Goal: Check status

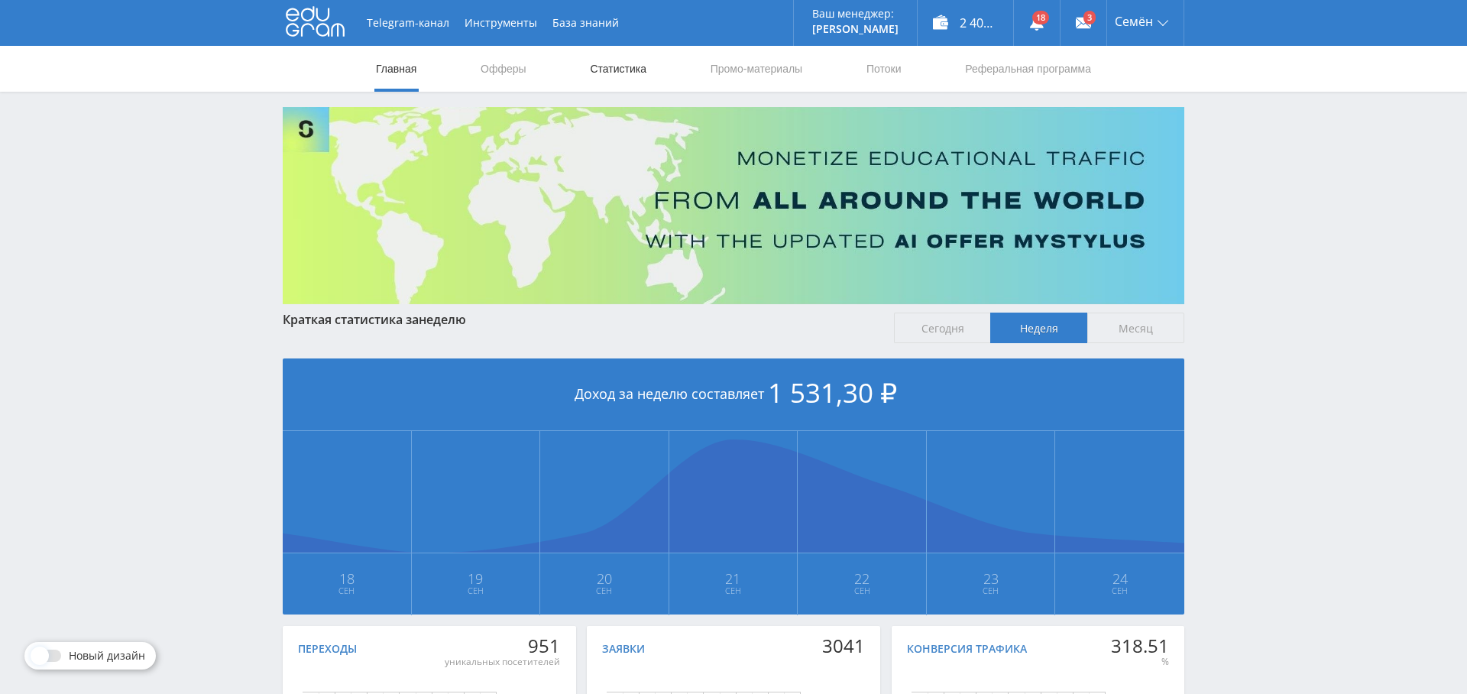
click at [632, 71] on link "Статистика" at bounding box center [618, 69] width 60 height 46
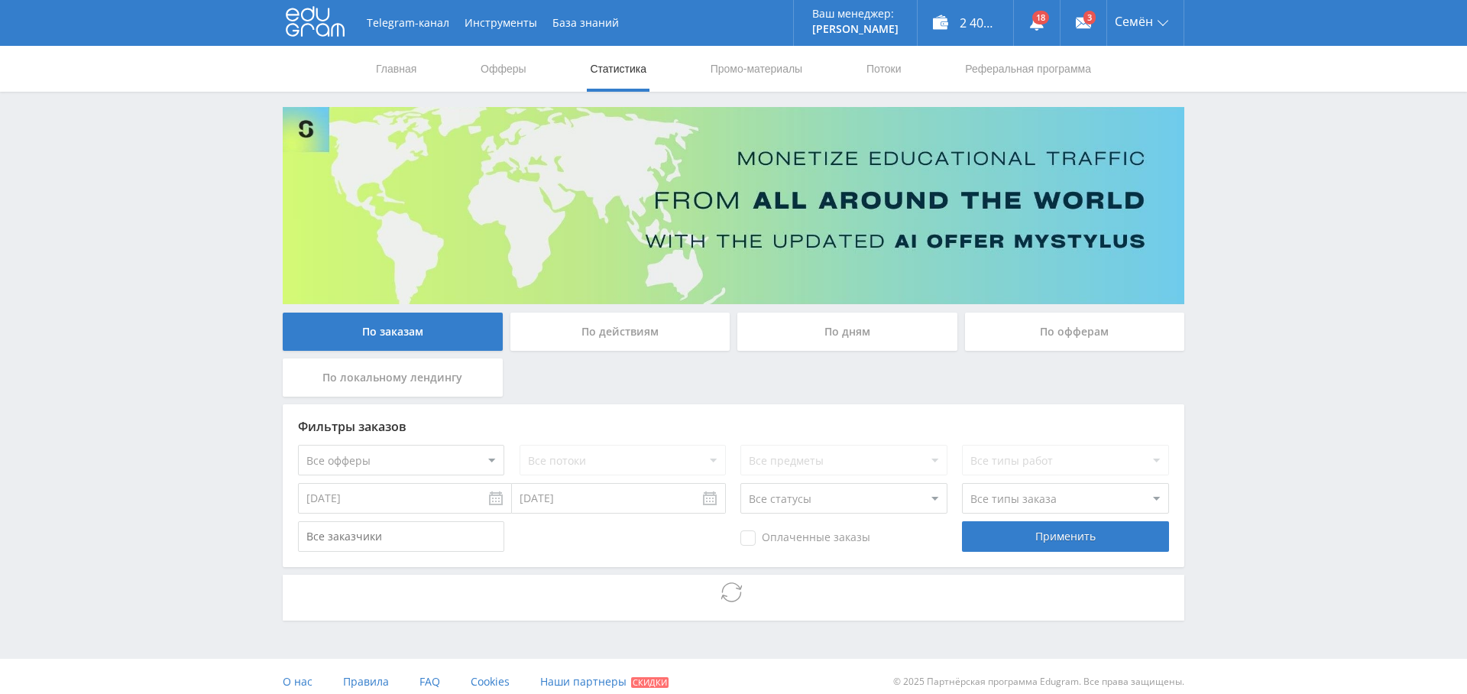
click at [434, 461] on select "Все офферы MyStylus MyStylus - Revshare Кампус AI Studybay Автор24 Studybay [GE…" at bounding box center [401, 460] width 206 height 31
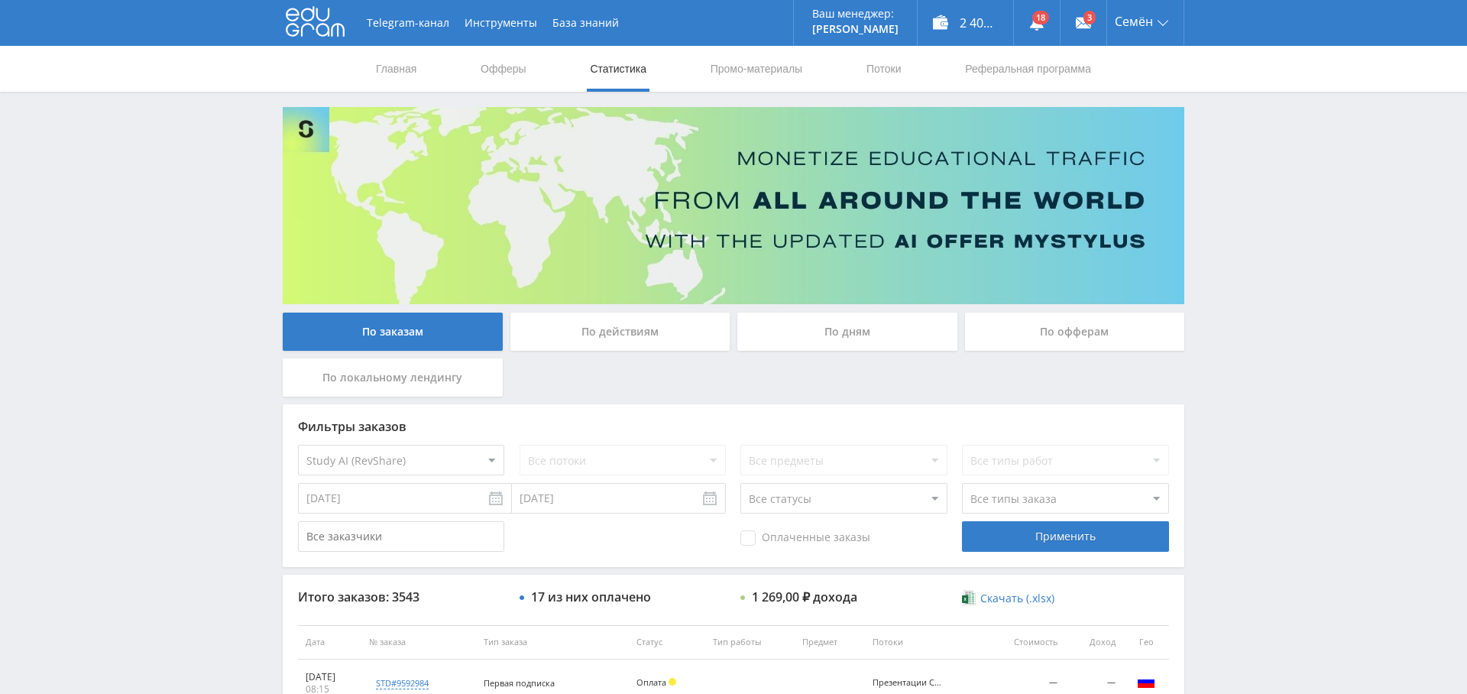
select select "376"
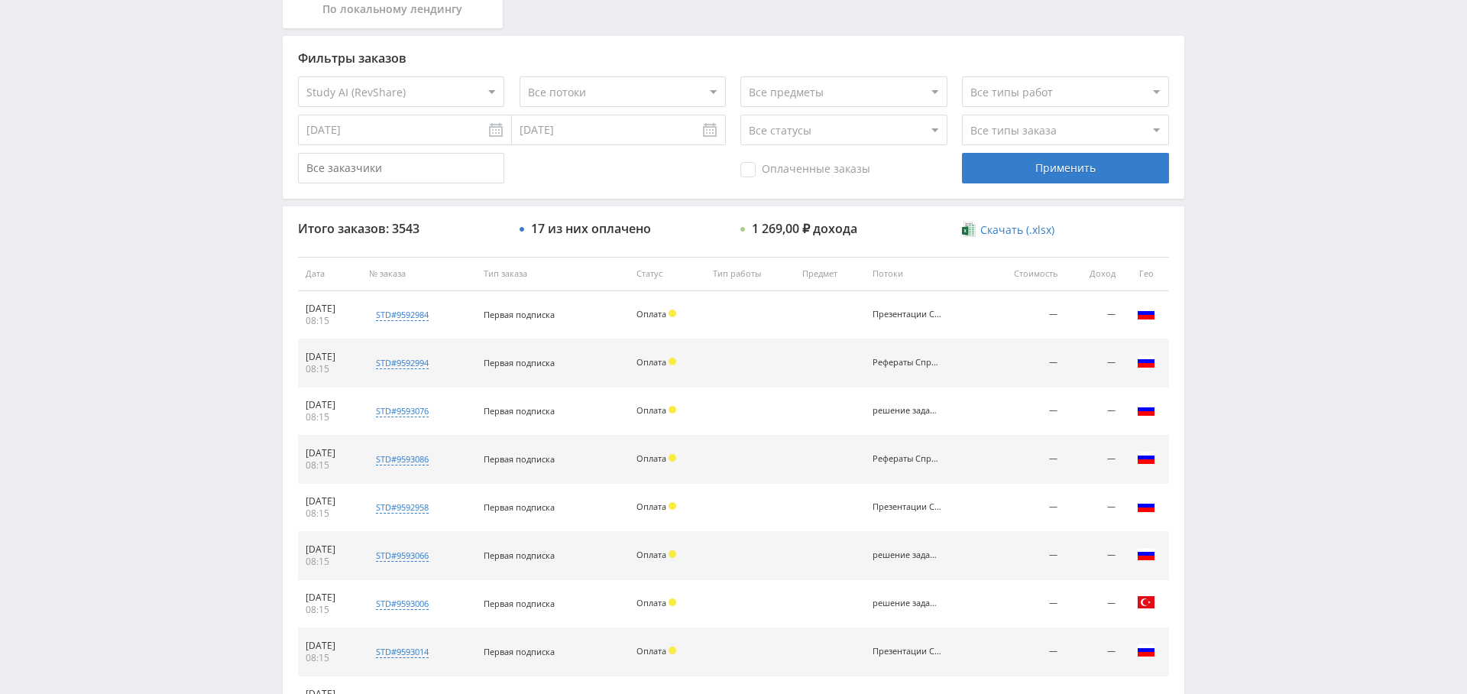
scroll to position [398, 0]
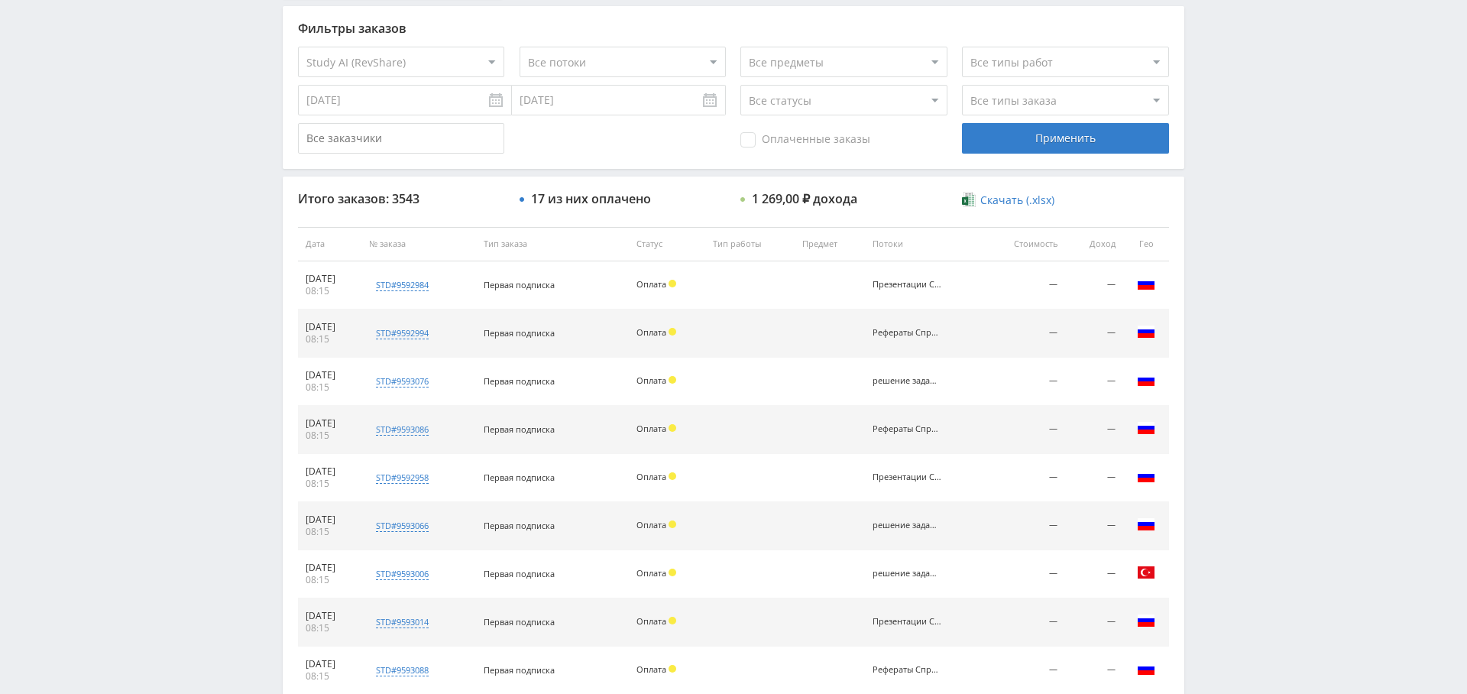
click at [1064, 134] on div "Применить" at bounding box center [1065, 138] width 206 height 31
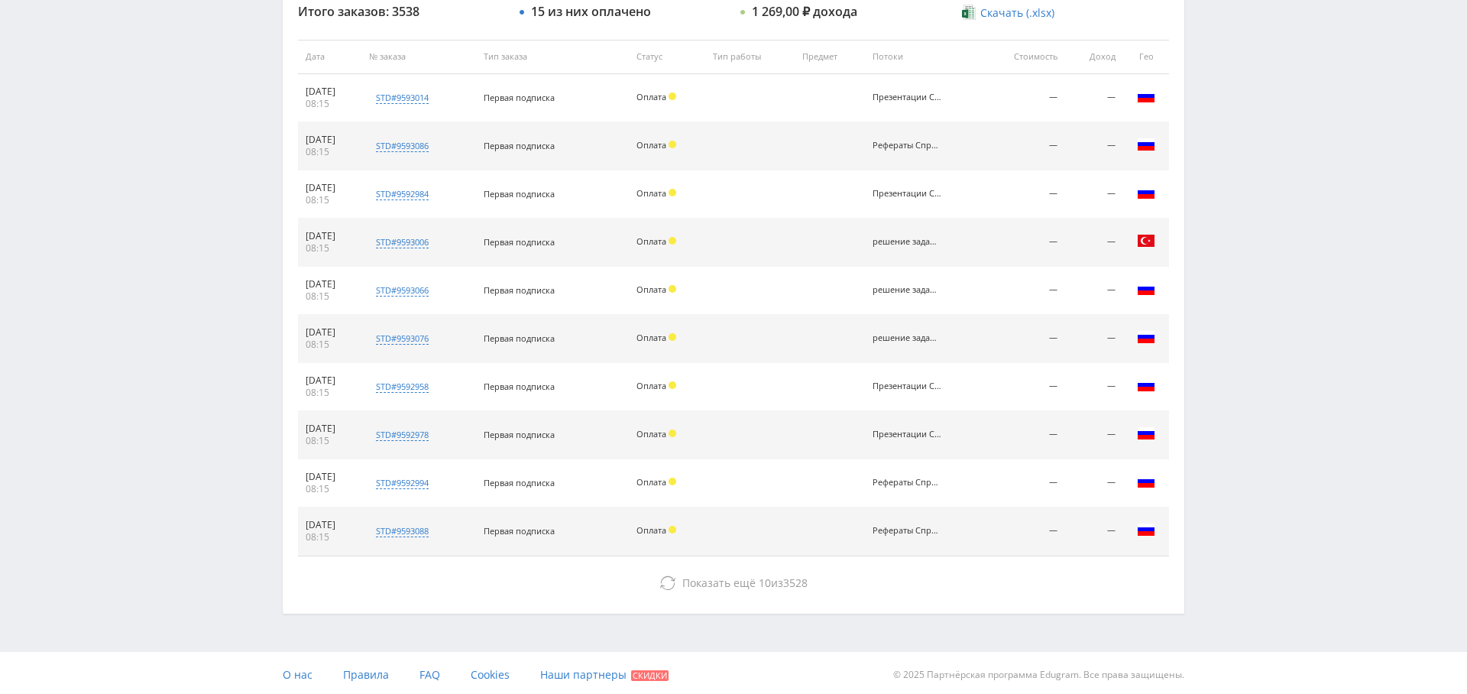
scroll to position [319, 0]
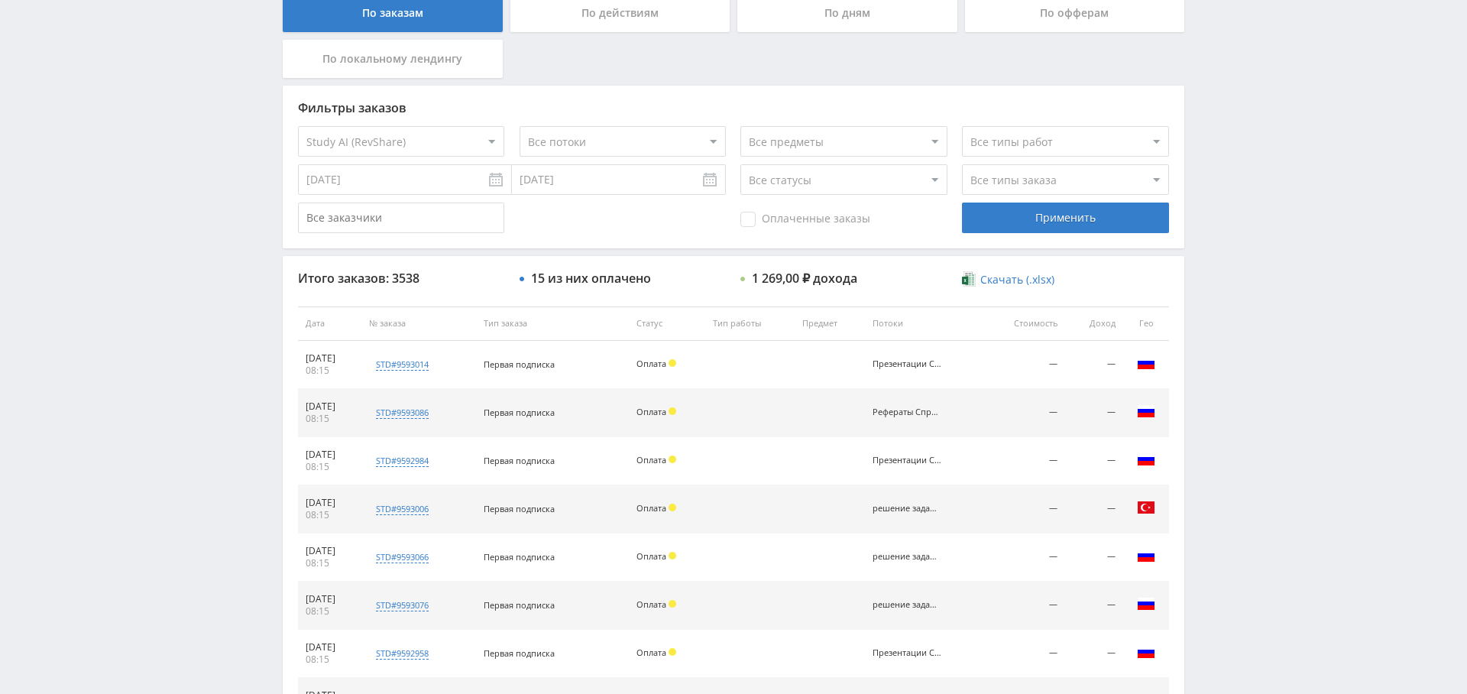
drag, startPoint x: 791, startPoint y: 208, endPoint x: 799, endPoint y: 211, distance: 8.2
click at [791, 208] on div "Оплаченные заказы" at bounding box center [843, 218] width 206 height 31
drag, startPoint x: 834, startPoint y: 218, endPoint x: 864, endPoint y: 221, distance: 30.0
click at [834, 218] on span "Оплаченные заказы" at bounding box center [805, 219] width 130 height 15
click at [0, 0] on input "Оплаченные заказы" at bounding box center [0, 0] width 0 height 0
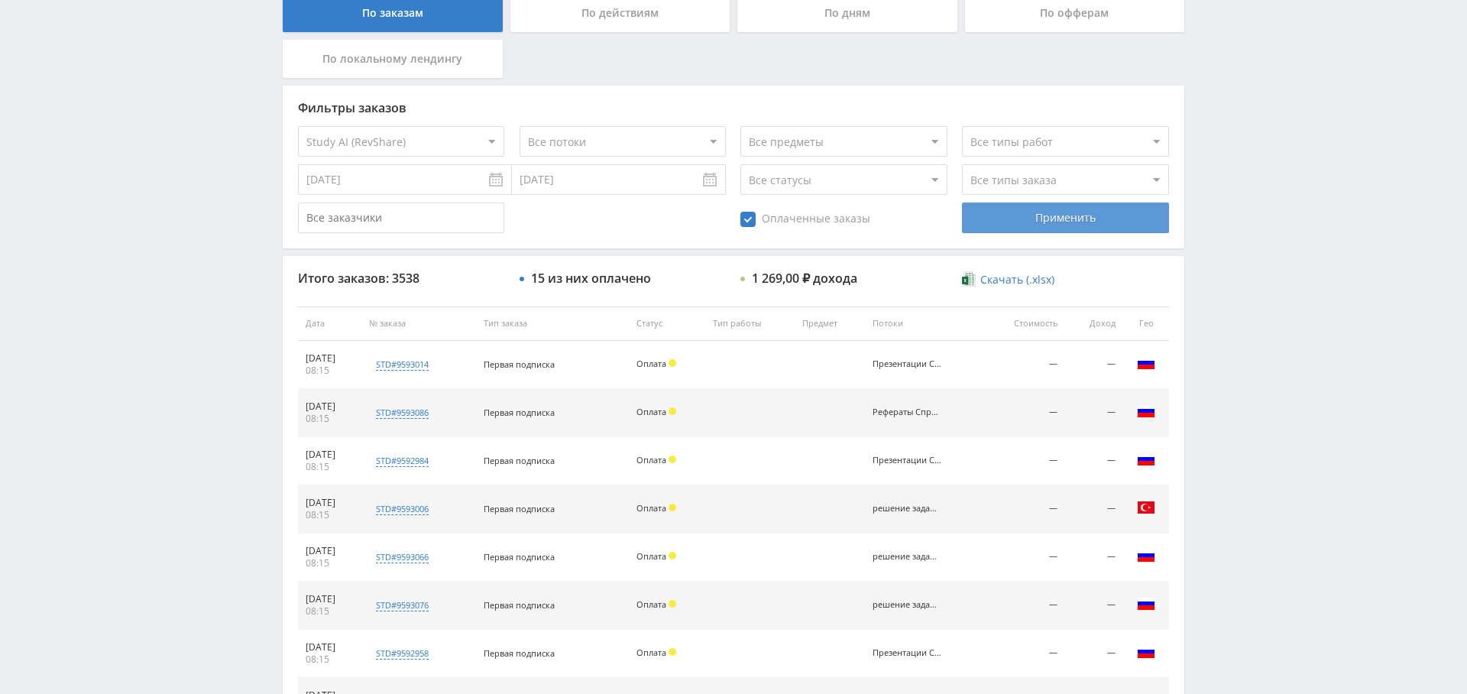
click at [1013, 217] on div "Применить" at bounding box center [1065, 218] width 206 height 31
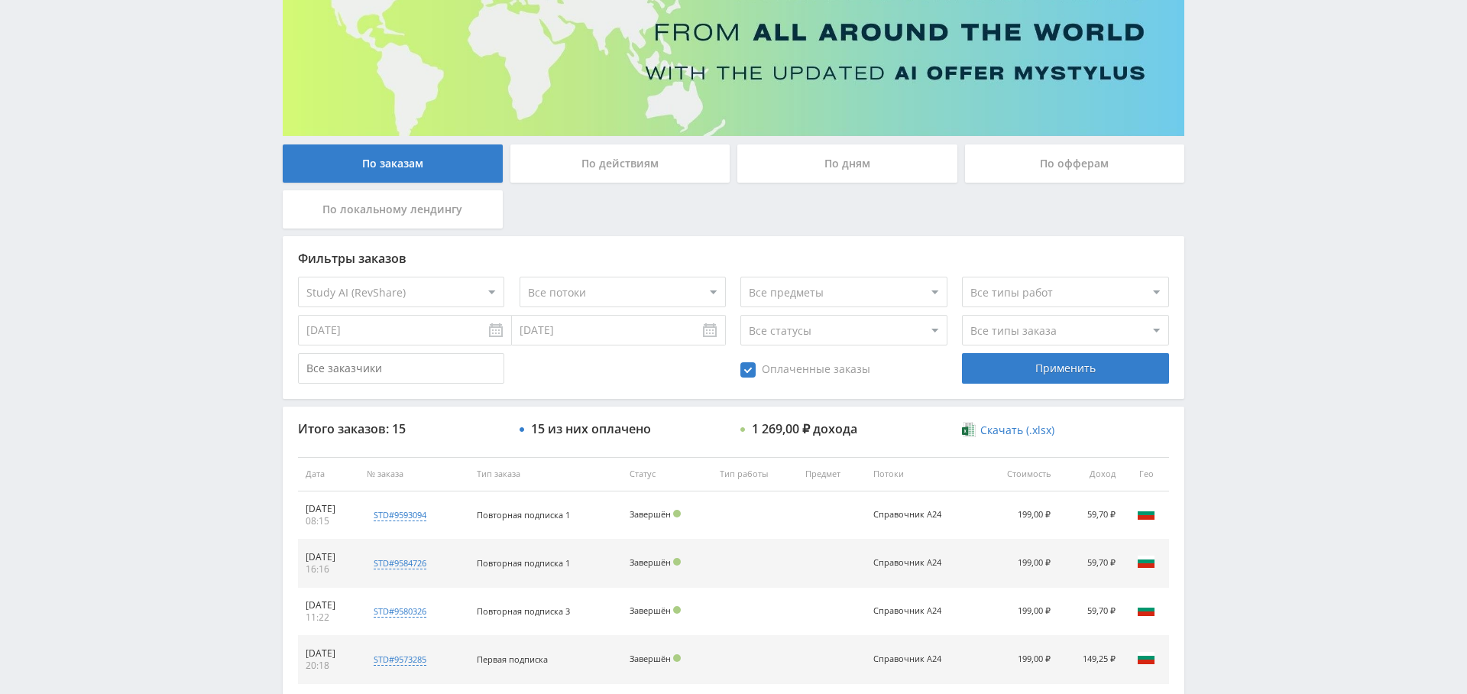
scroll to position [165, 0]
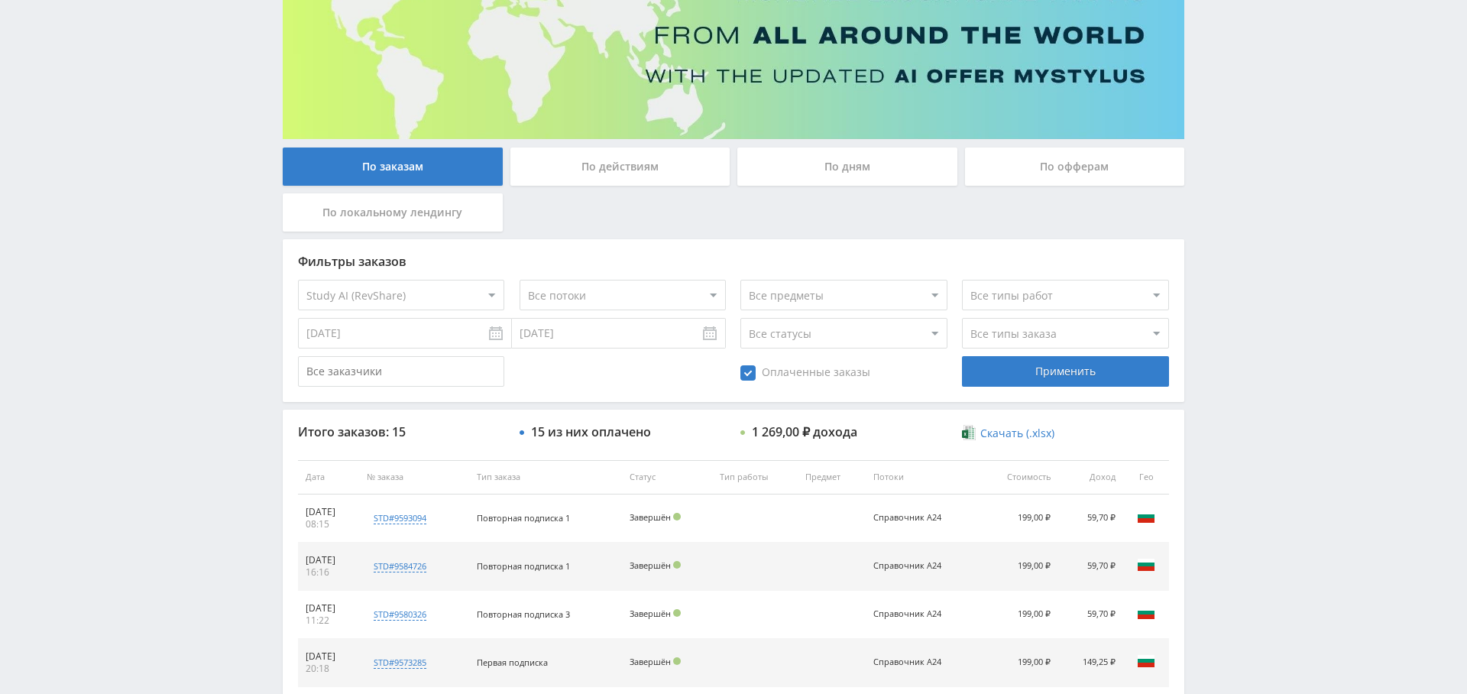
click at [794, 376] on span "Оплаченные заказы" at bounding box center [805, 372] width 130 height 15
click at [0, 0] on input "Оплаченные заказы" at bounding box center [0, 0] width 0 height 0
click at [1022, 381] on div "Применить" at bounding box center [1065, 371] width 206 height 31
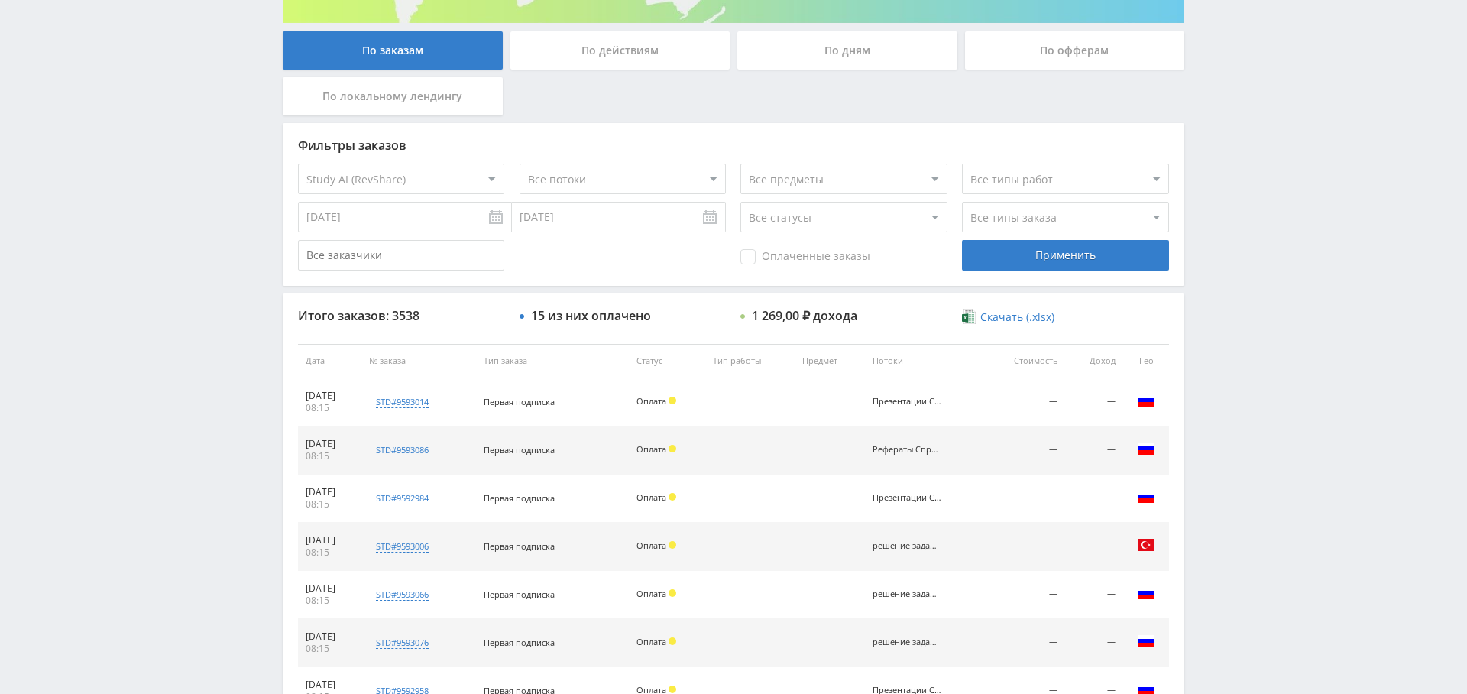
scroll to position [264, 0]
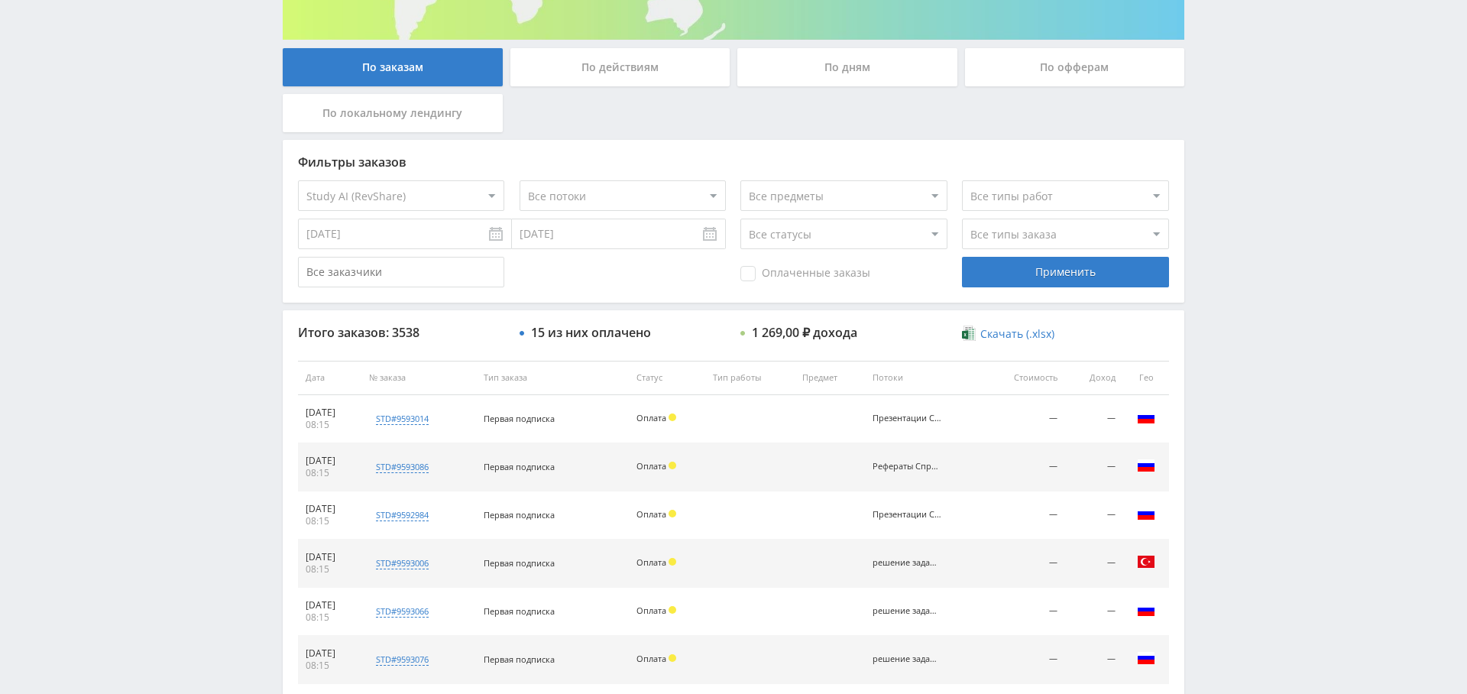
click at [773, 192] on select "Все предметы" at bounding box center [843, 195] width 206 height 31
click at [640, 193] on select "Все потоки решение задач Справочник Рефераты Справочник Презентации Справочник …" at bounding box center [623, 195] width 206 height 31
click at [520, 180] on select "Все потоки решение задач Справочник Рефераты Справочник Презентации Справочник …" at bounding box center [623, 195] width 206 height 31
click at [1070, 267] on div "Применить" at bounding box center [1065, 272] width 206 height 31
click at [626, 198] on select "Все потоки решение задач Справочник Рефераты Справочник Презентации Справочник …" at bounding box center [623, 195] width 206 height 31
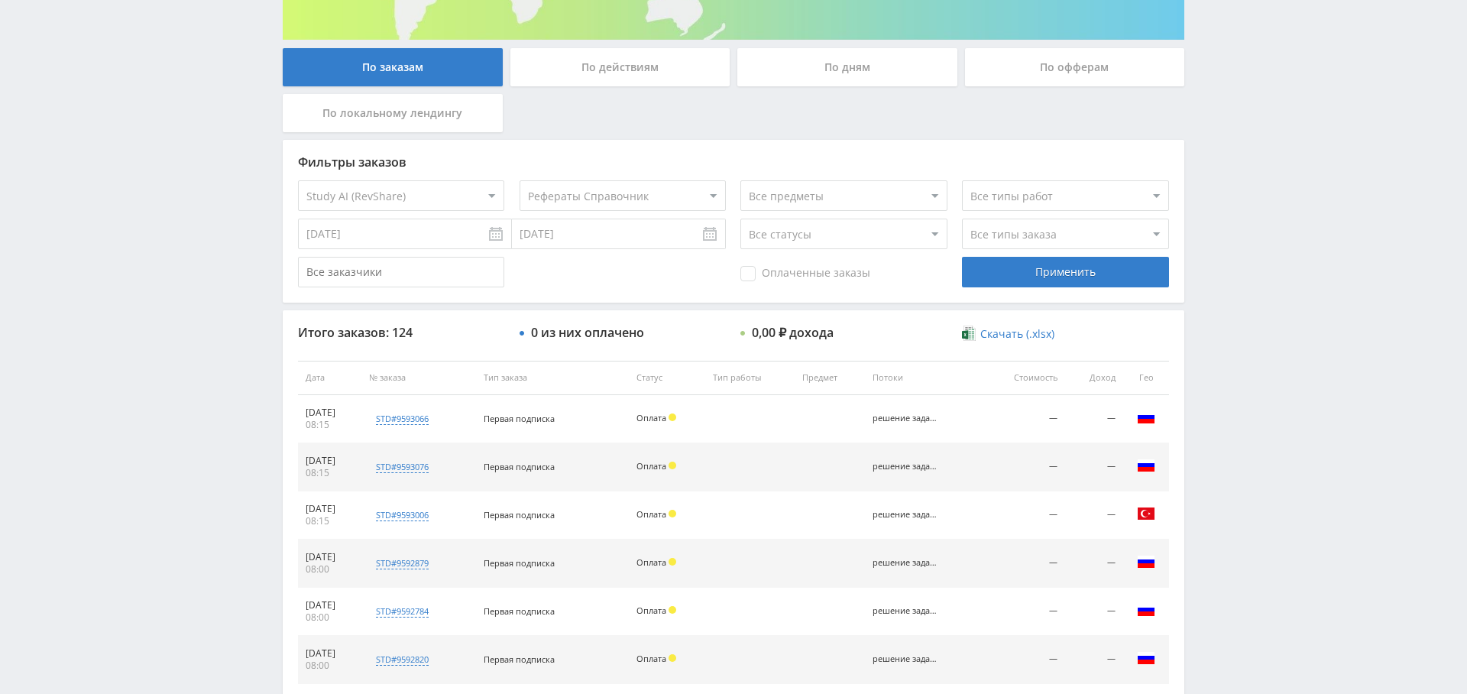
click at [520, 180] on select "Все потоки решение задач Справочник Рефераты Справочник Презентации Справочник …" at bounding box center [623, 195] width 206 height 31
click at [1048, 269] on div "Применить" at bounding box center [1065, 272] width 206 height 31
click at [622, 191] on select "Все потоки решение задач Справочник Рефераты Справочник Презентации Справочник …" at bounding box center [623, 195] width 206 height 31
select select "6645630"
click at [520, 180] on select "Все потоки решение задач Справочник Рефераты Справочник Презентации Справочник …" at bounding box center [623, 195] width 206 height 31
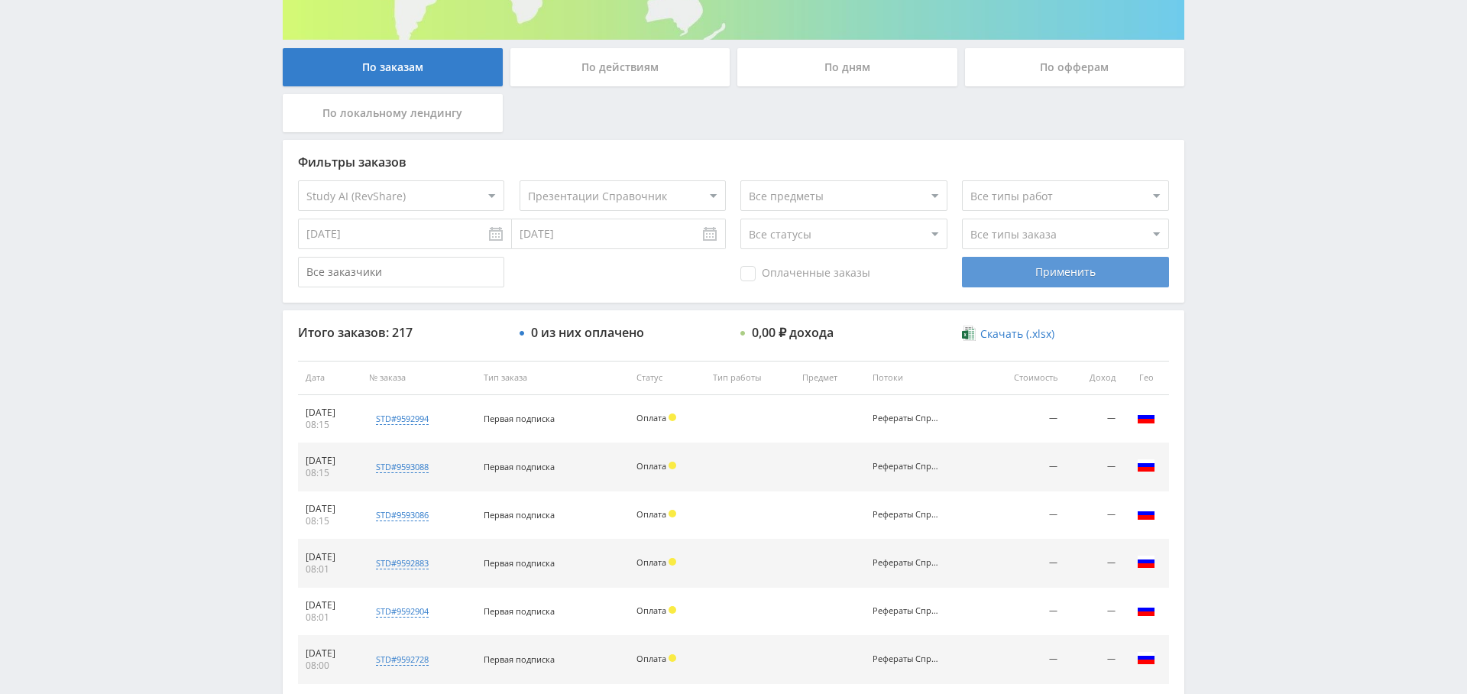
click at [1016, 272] on div "Применить" at bounding box center [1065, 272] width 206 height 31
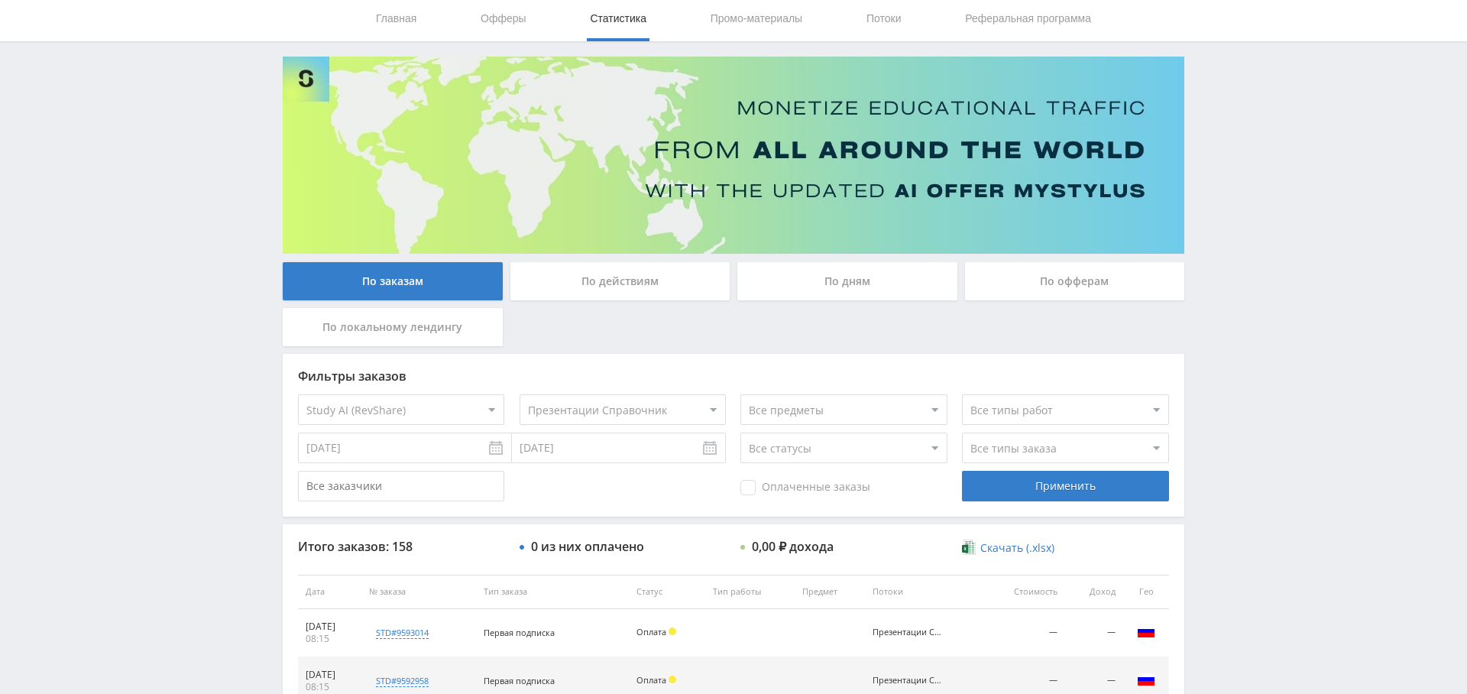
scroll to position [0, 0]
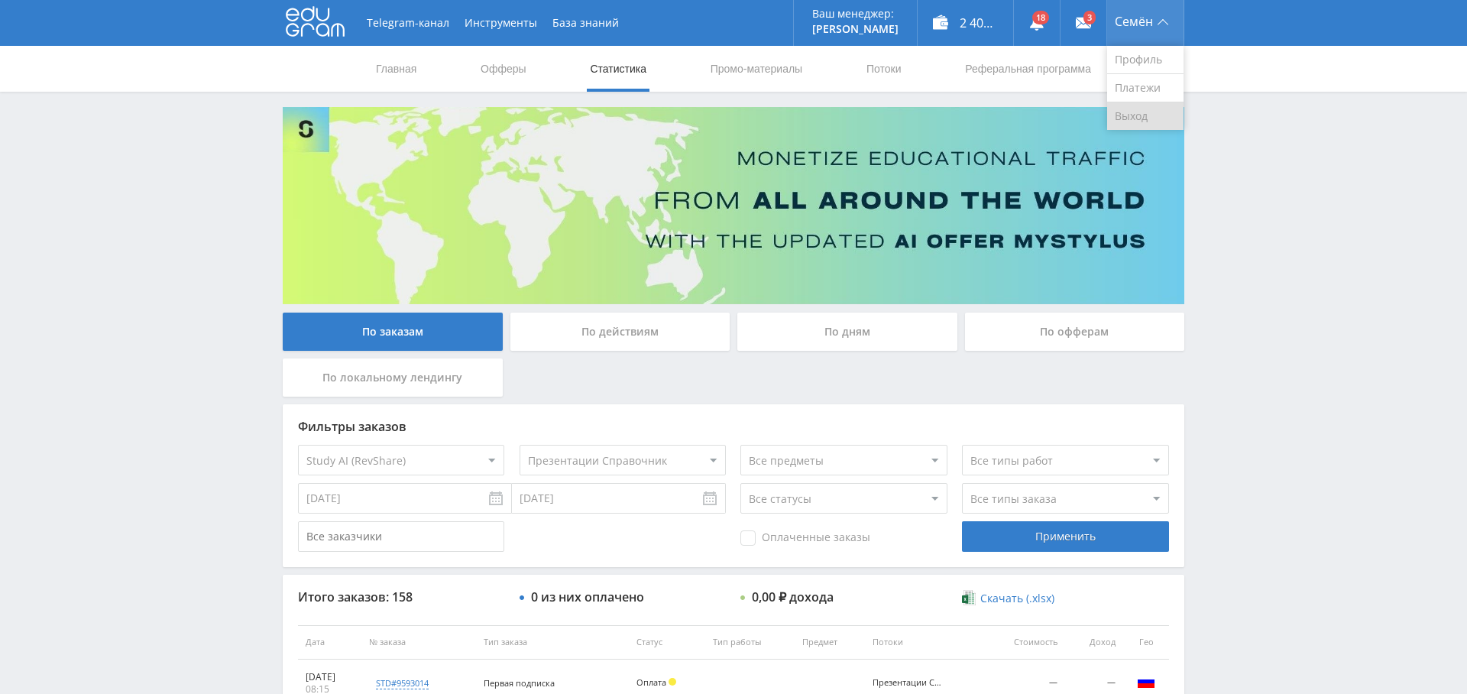
click at [1153, 105] on link "Выход" at bounding box center [1145, 116] width 76 height 28
